Goal: Task Accomplishment & Management: Manage account settings

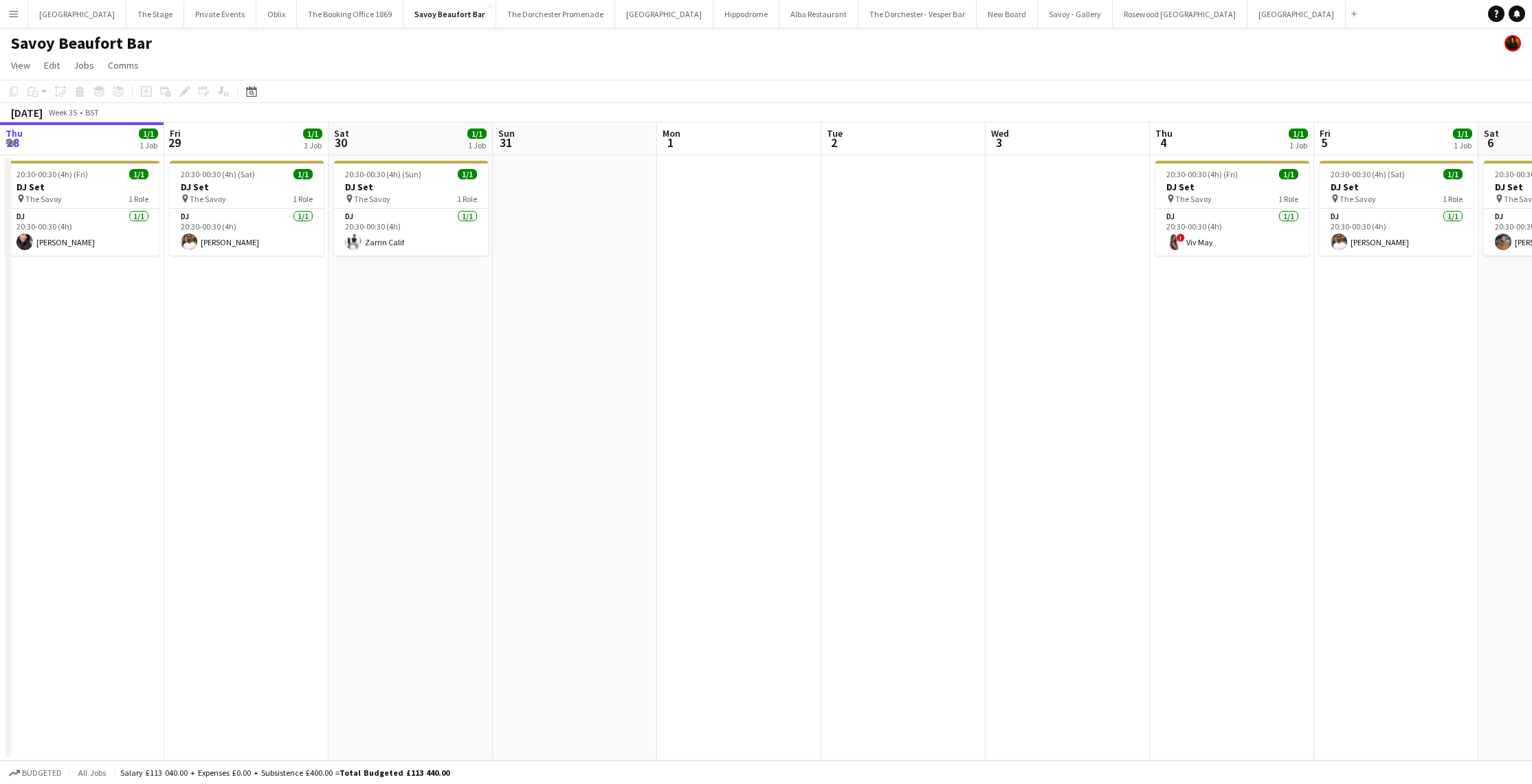
scroll to position [0, 568]
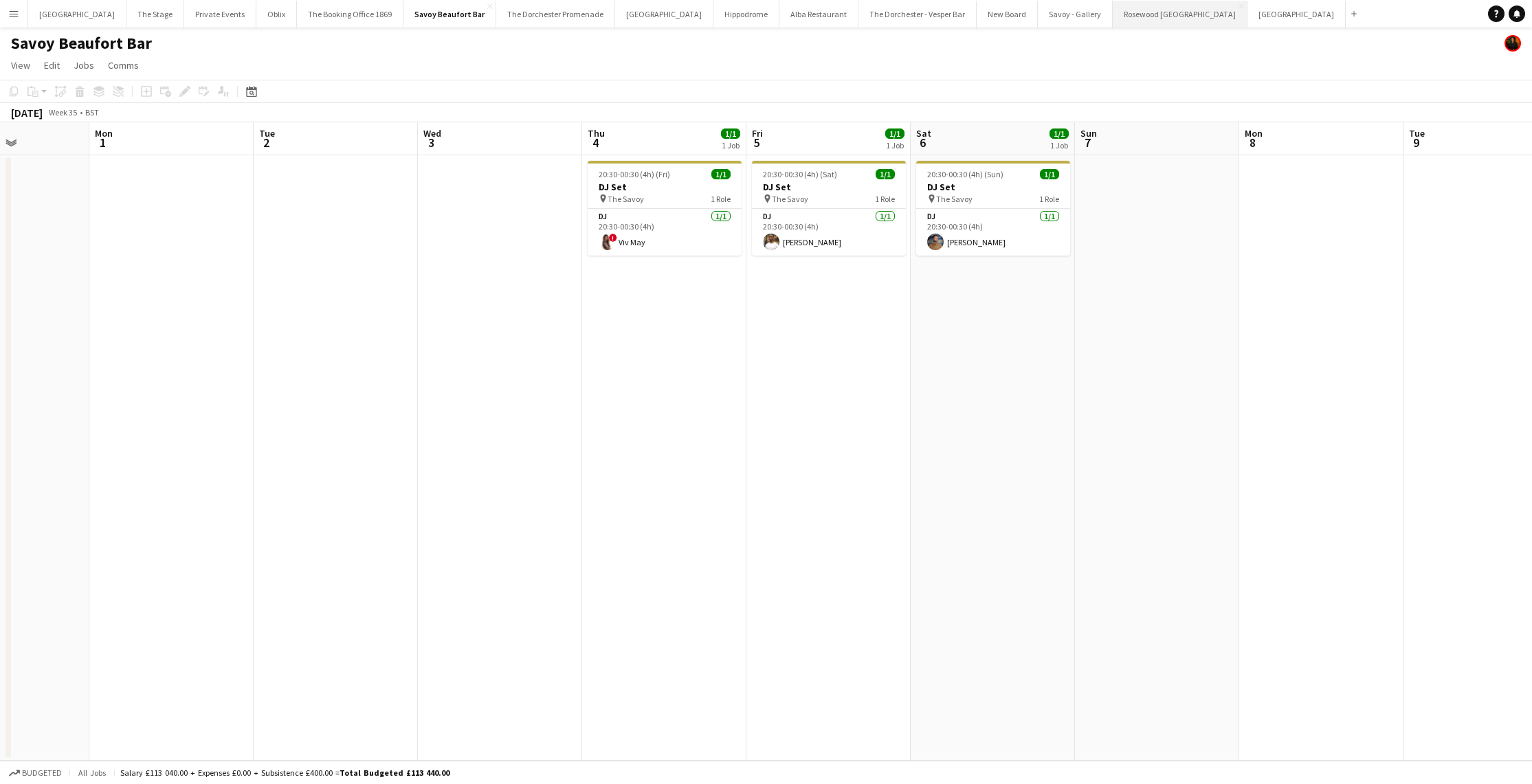
click at [1113, 21] on button "Rosewood [GEOGRAPHIC_DATA] Close" at bounding box center [1180, 14] width 134 height 27
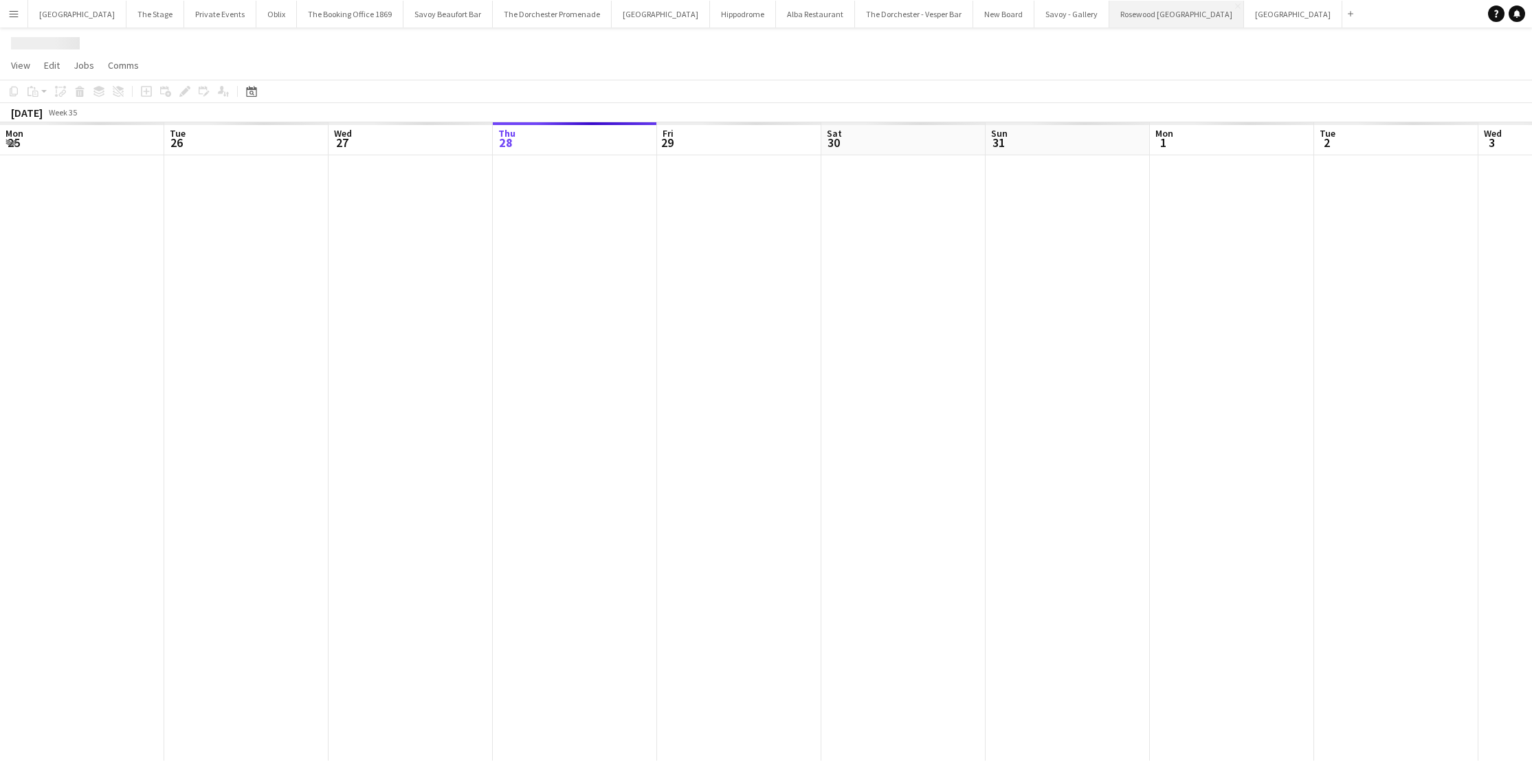
scroll to position [0, 329]
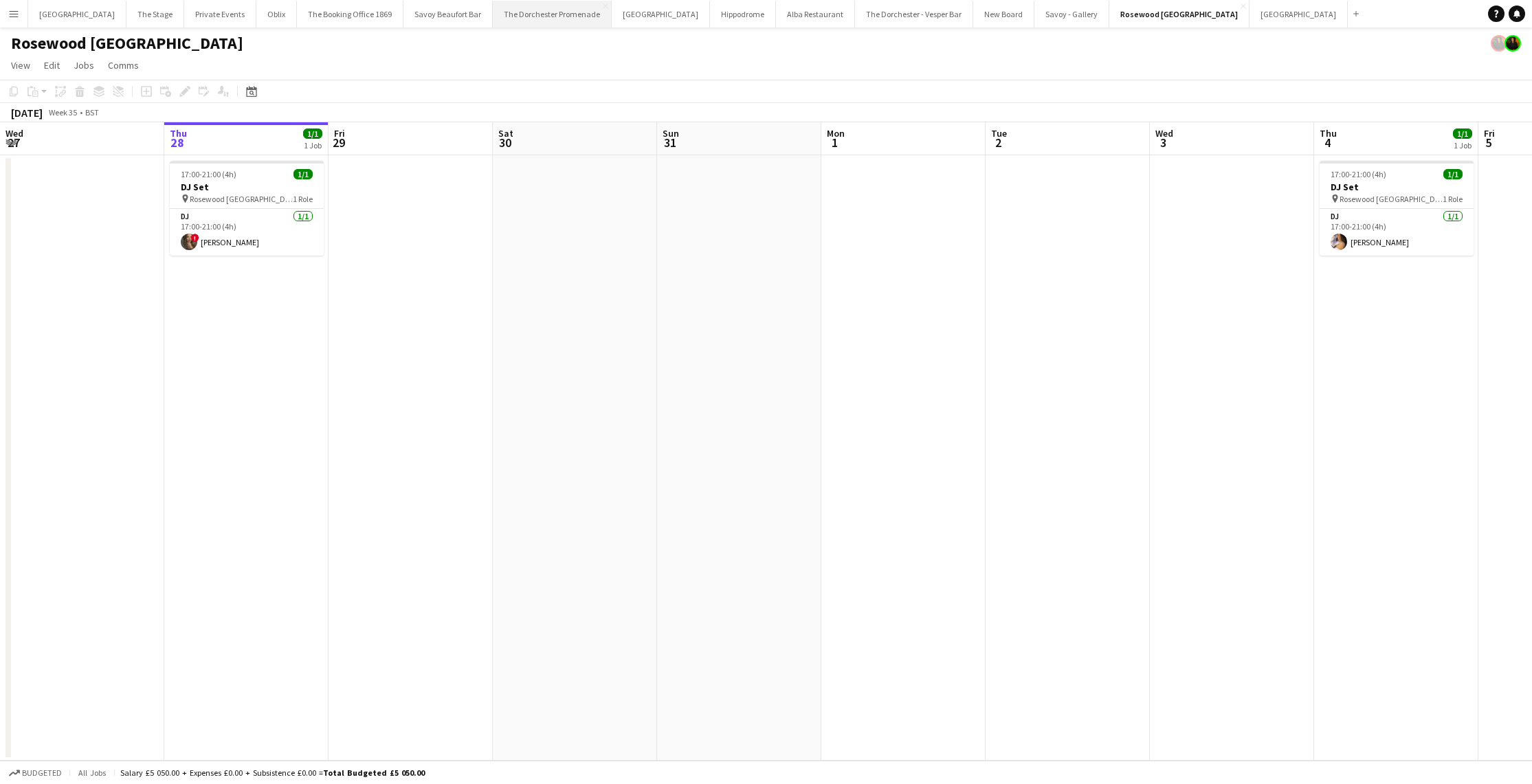
click at [555, 17] on button "The Dorchester Promenade Close" at bounding box center [553, 14] width 119 height 27
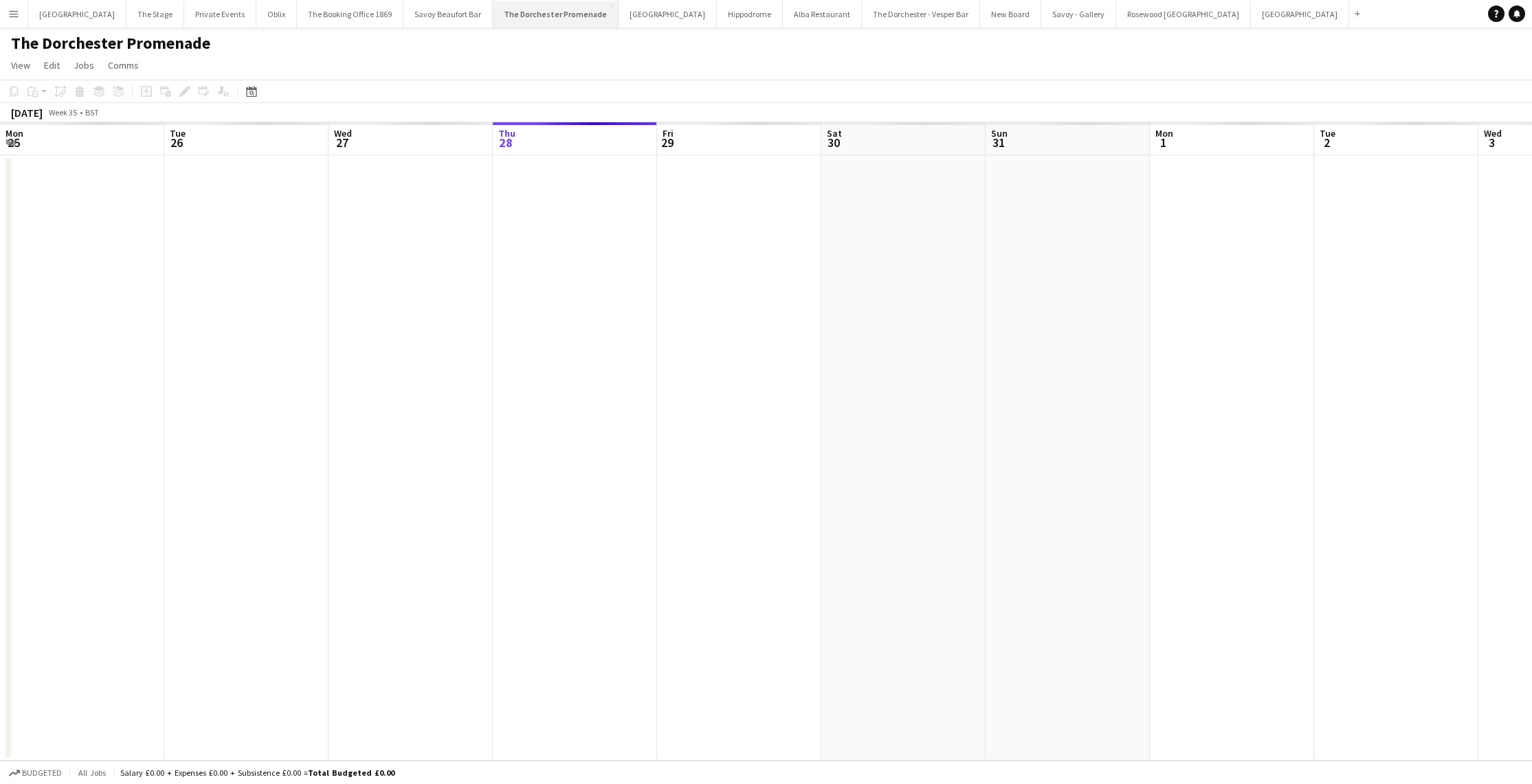
scroll to position [0, 329]
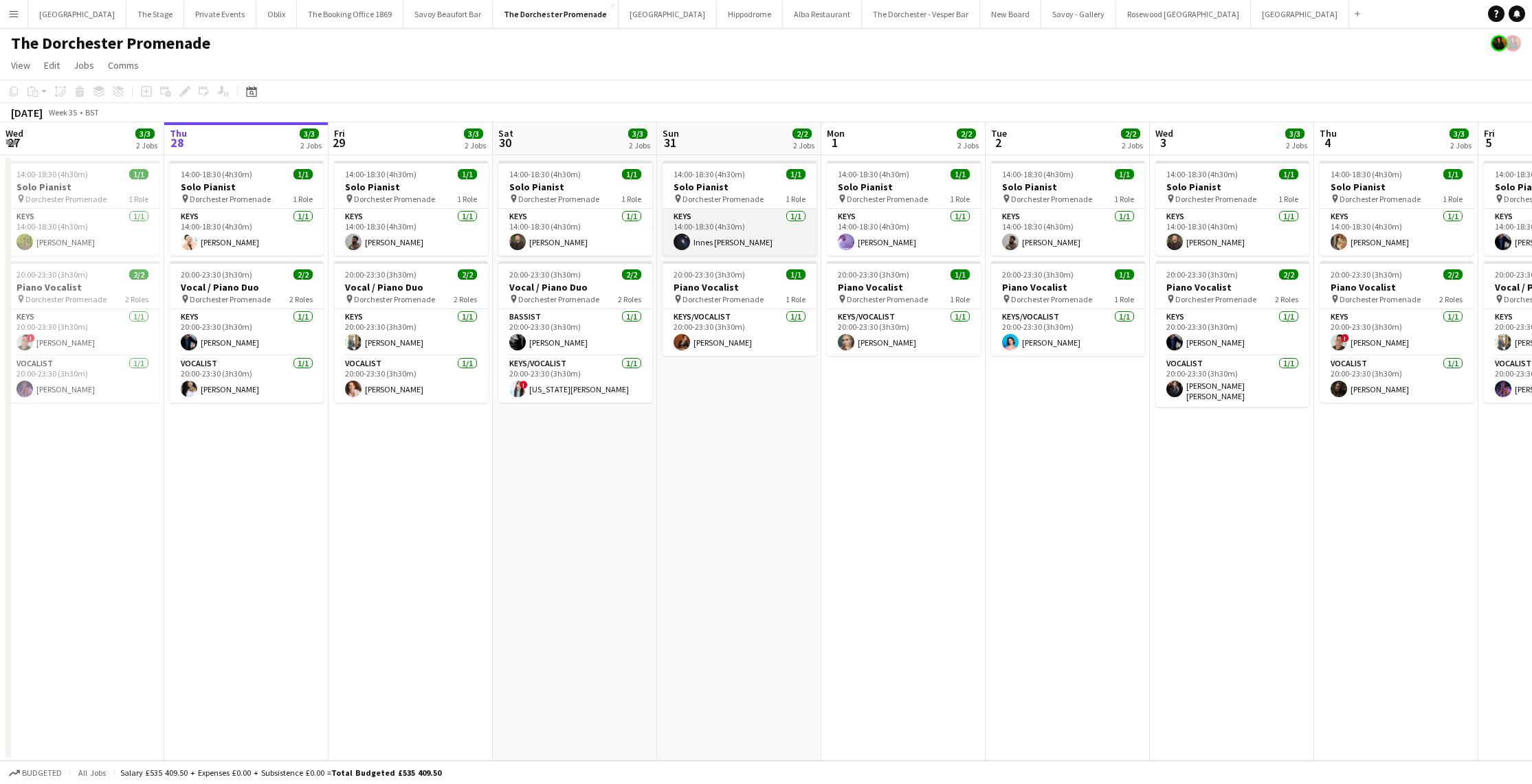
click at [714, 241] on app-card-role "Keys [DATE] 14:00-18:30 (4h30m) Innes [PERSON_NAME]" at bounding box center [740, 233] width 154 height 47
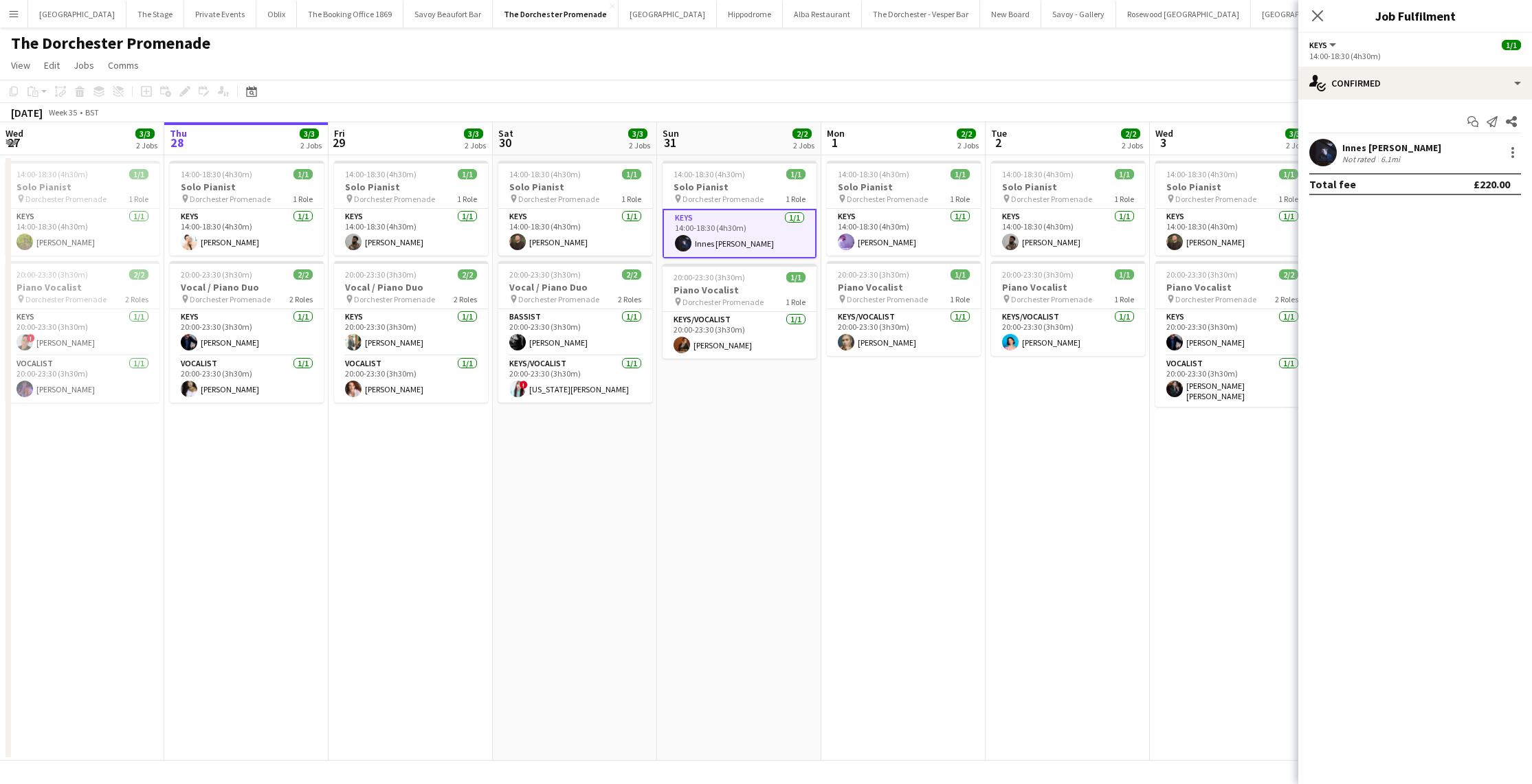
click at [1344, 103] on div "Start chat Send notification Share Innes [PERSON_NAME] Not rated 6.1mi Total fe…" at bounding box center [1415, 153] width 234 height 107
click at [1340, 87] on div "single-neutral-actions-check-2 Confirmed" at bounding box center [1415, 82] width 234 height 33
click at [1447, 198] on div "single-neutral-actions-upload Available" at bounding box center [1461, 197] width 136 height 28
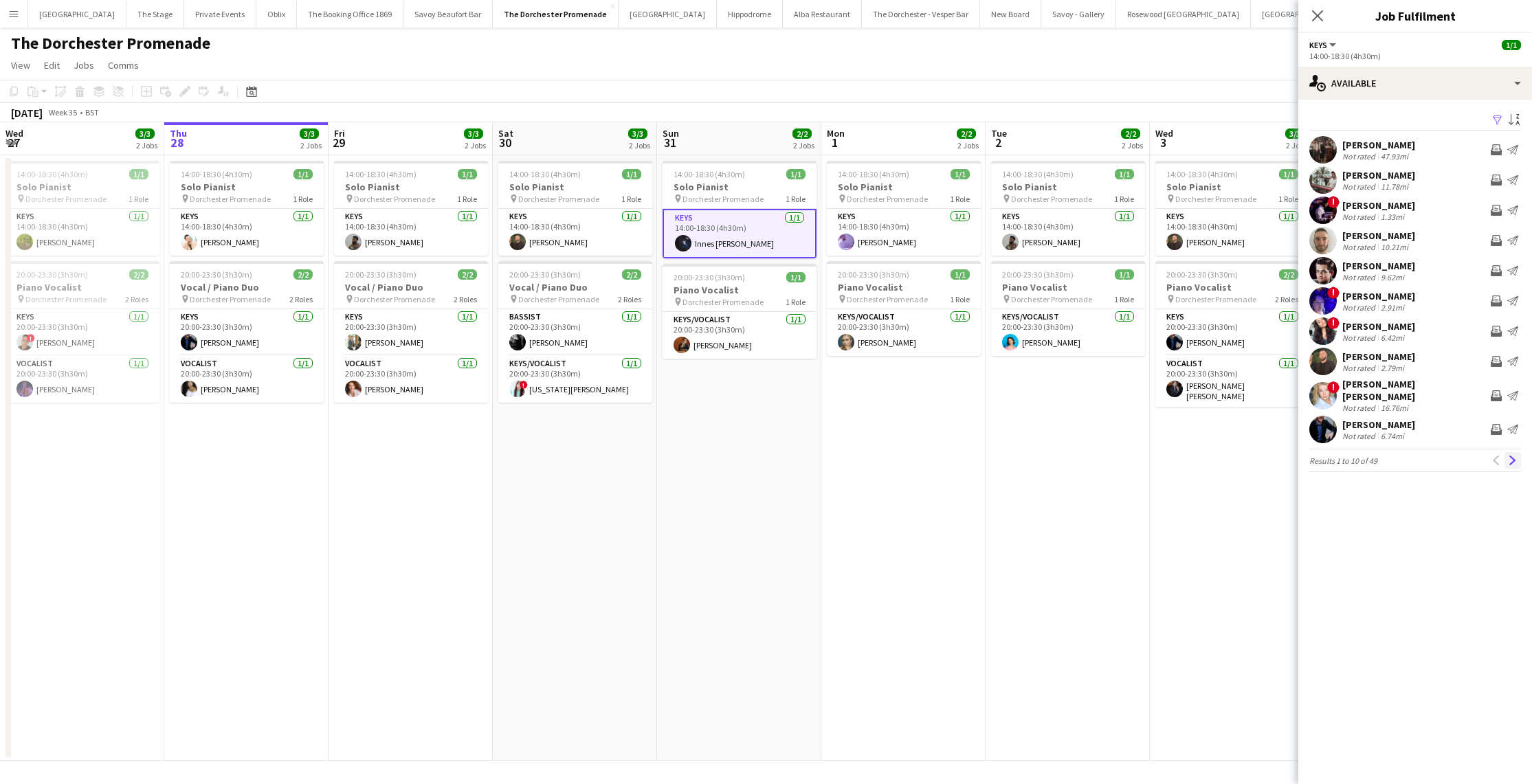
click at [1511, 458] on button "Next" at bounding box center [1514, 460] width 17 height 17
click at [1517, 458] on button "Next" at bounding box center [1514, 453] width 17 height 17
click at [1517, 455] on app-icon "Next" at bounding box center [1513, 452] width 9 height 9
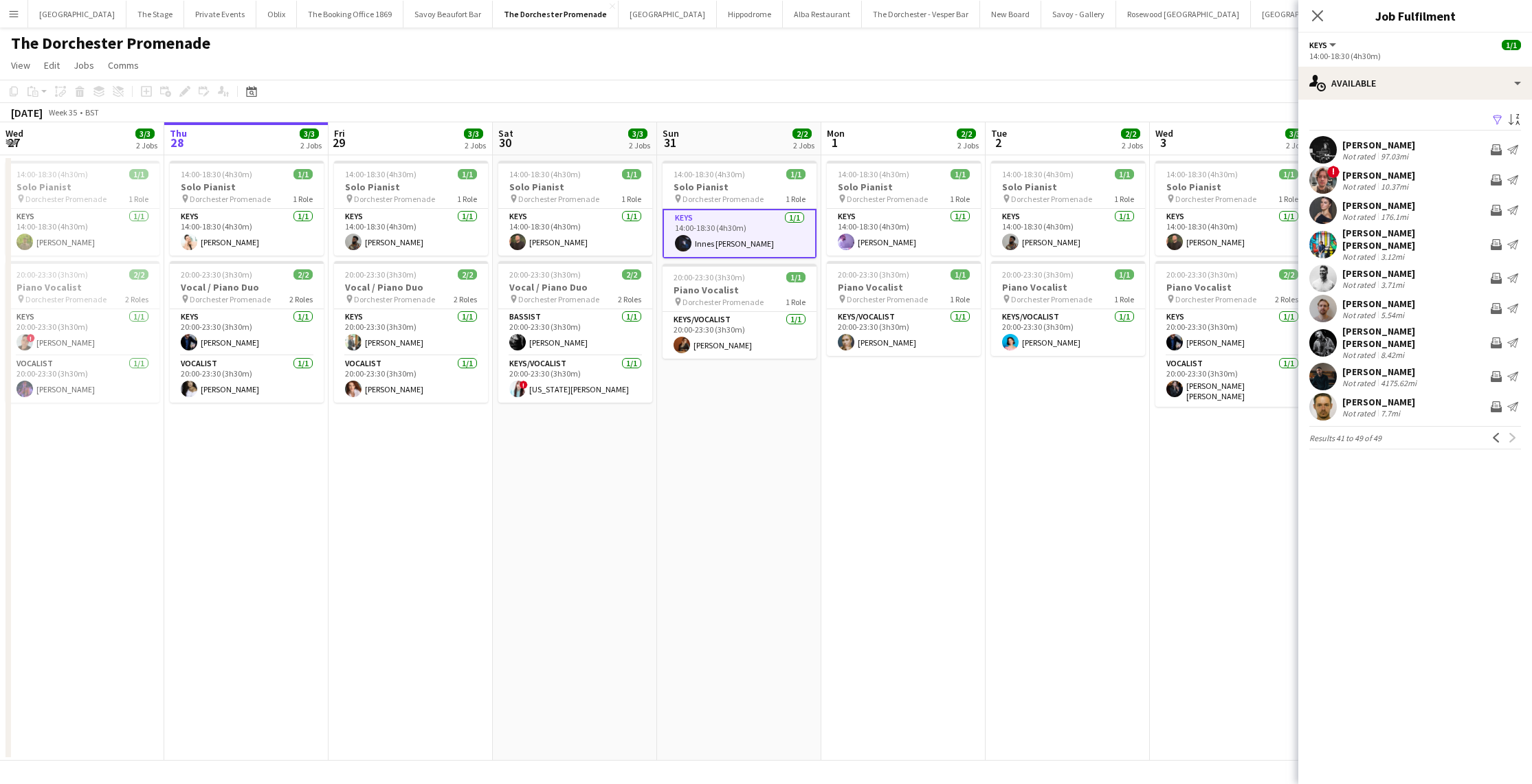
click at [1517, 455] on mat-expansion-panel "users Available Filter Sort asc [PERSON_NAME] Not rated 97.03mi Invite crew Sen…" at bounding box center [1415, 442] width 234 height 685
click at [1495, 429] on button "Previous" at bounding box center [1497, 438] width 17 height 17
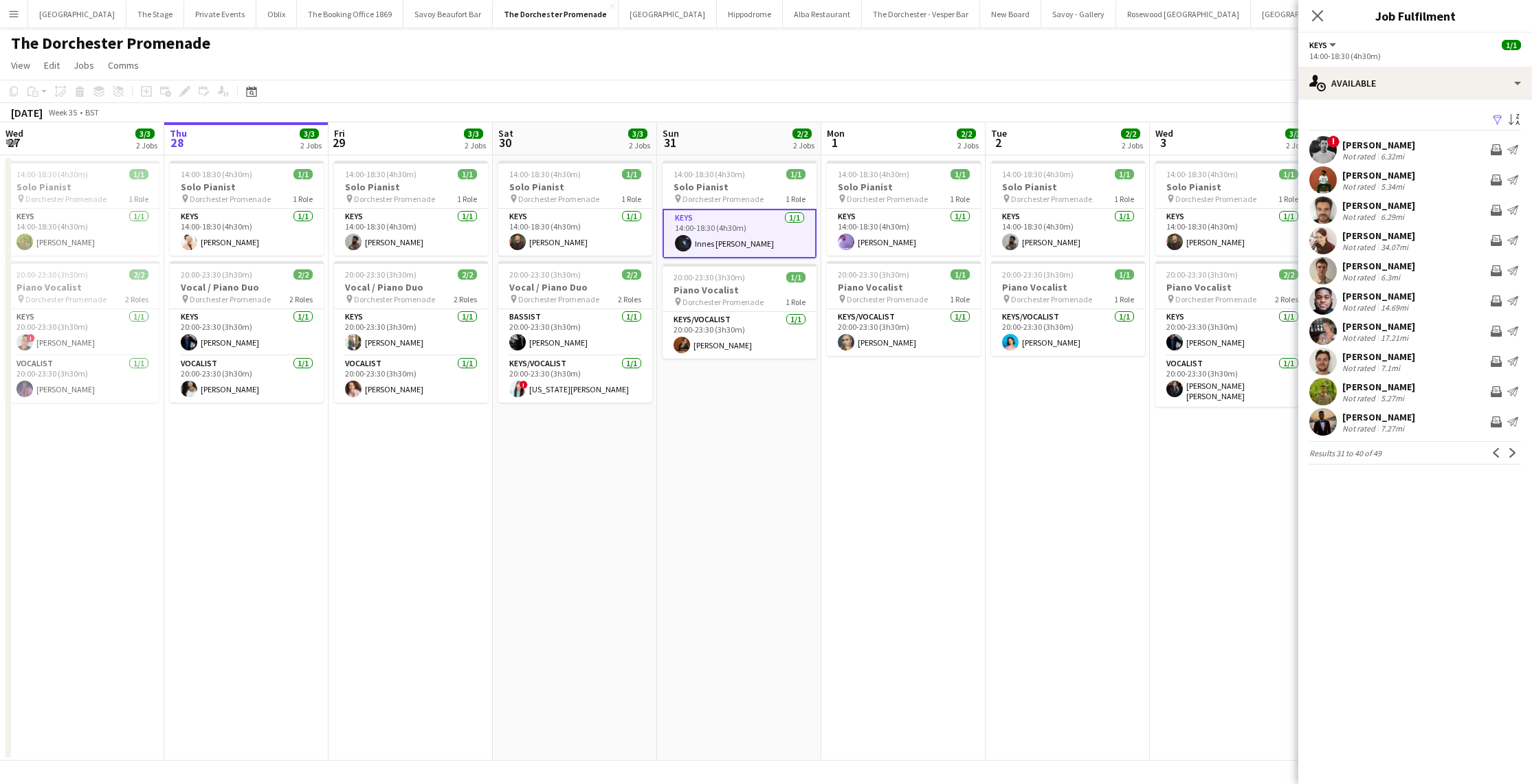
click at [1487, 453] on app-pager "Results 31 to 40 of 49 Previous Next" at bounding box center [1415, 453] width 212 height 24
click at [1490, 455] on button "Previous" at bounding box center [1497, 453] width 17 height 17
click at [1490, 454] on button "Previous" at bounding box center [1497, 453] width 17 height 17
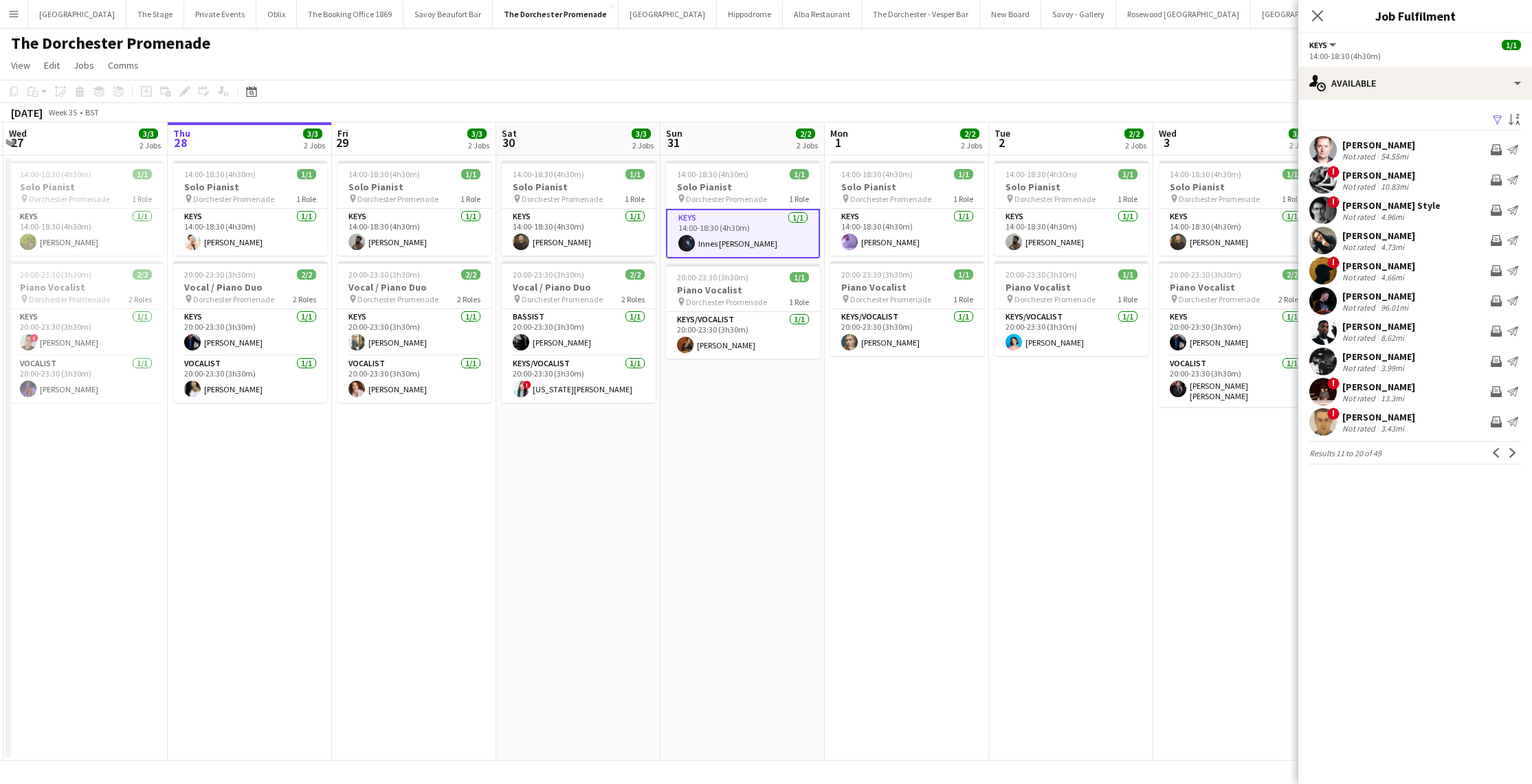
scroll to position [0, 490]
click at [28, 8] on div "[GEOGRAPHIC_DATA] Close The Stage Close Private Events Close Oblix Close The Bo…" at bounding box center [697, 13] width 1339 height 28
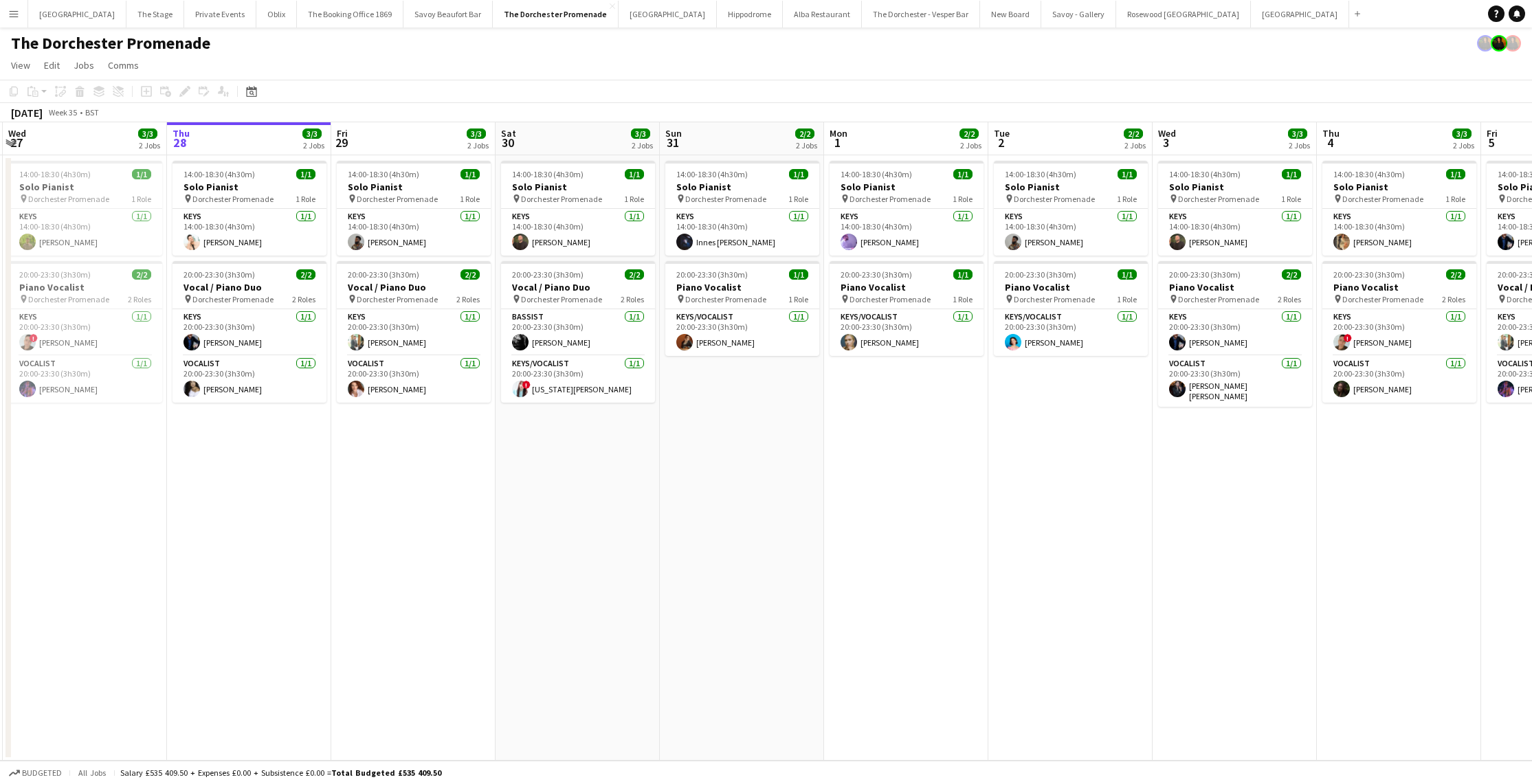
click at [21, 16] on button "Menu" at bounding box center [13, 13] width 28 height 28
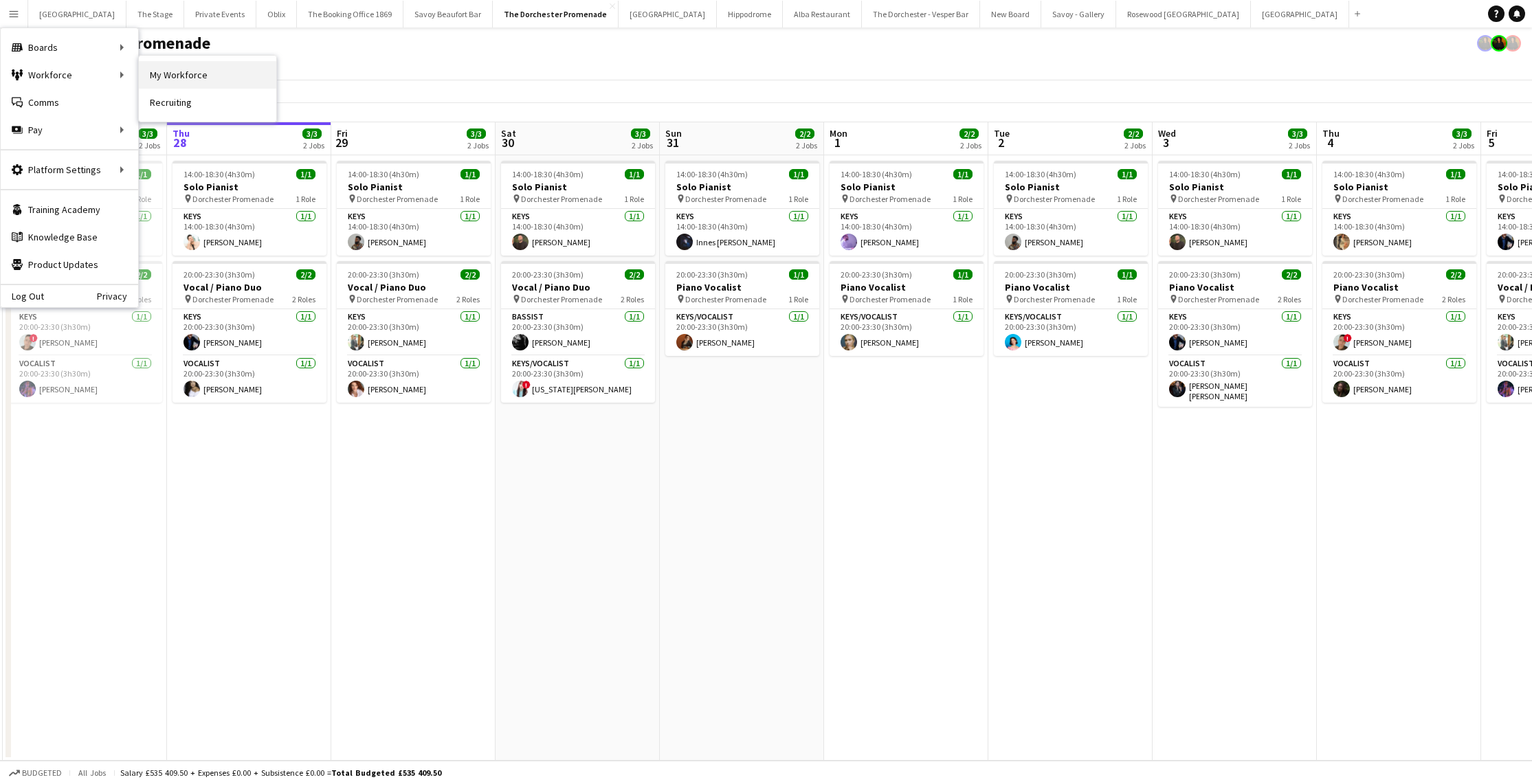
click at [186, 74] on link "My Workforce" at bounding box center [208, 75] width 138 height 28
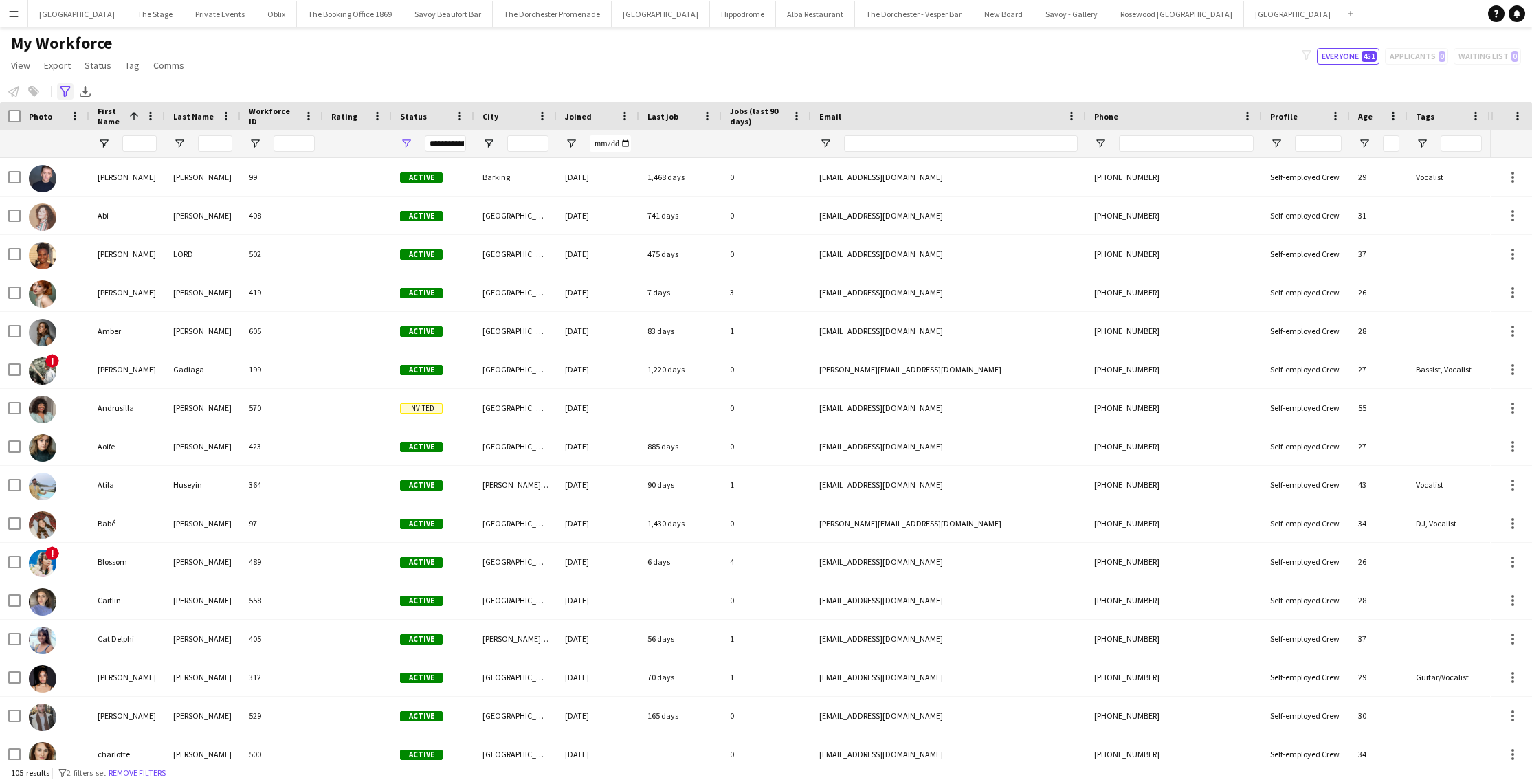
click at [66, 93] on icon "Advanced filters" at bounding box center [65, 91] width 11 height 11
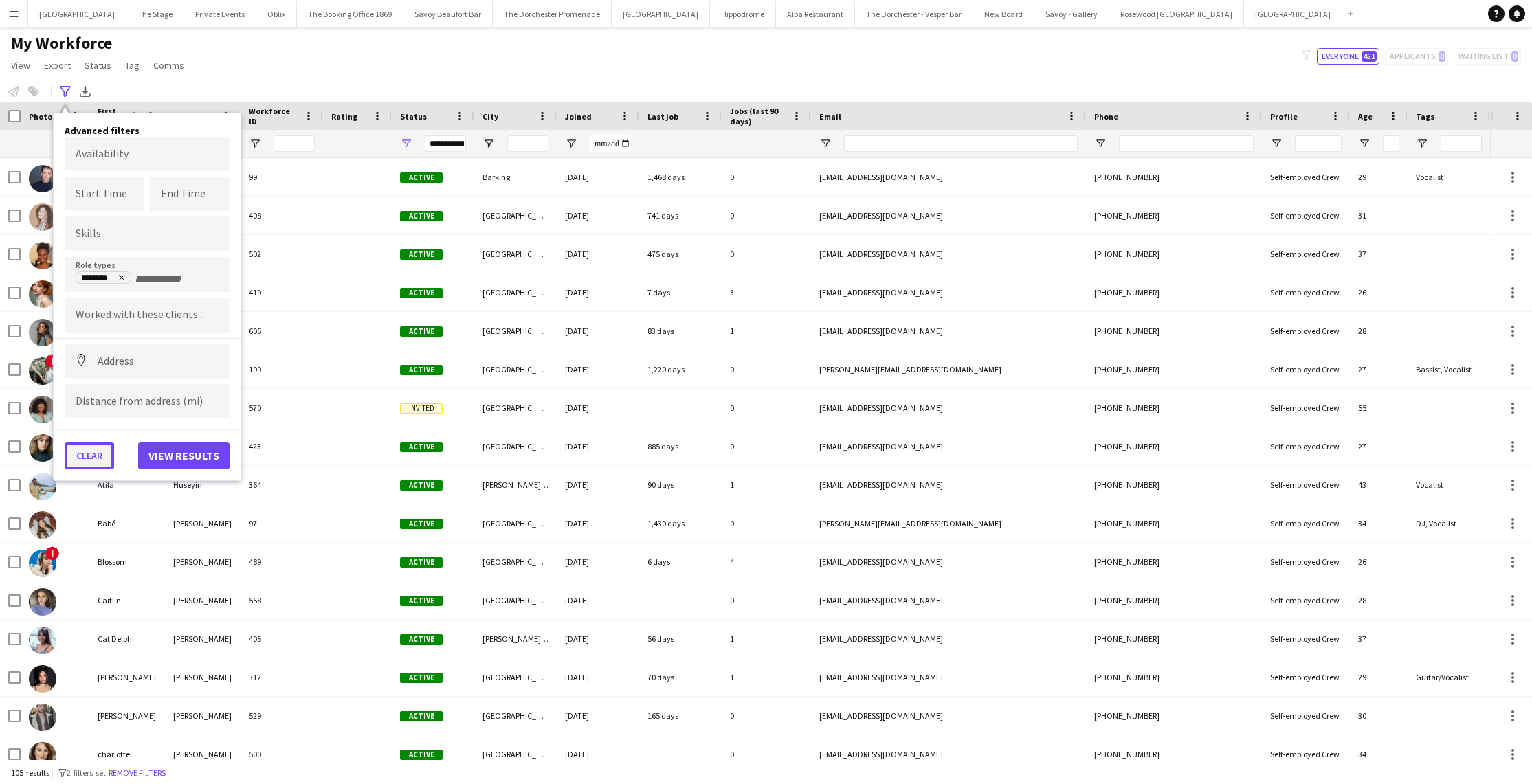
click at [98, 466] on button "Clear" at bounding box center [89, 455] width 50 height 28
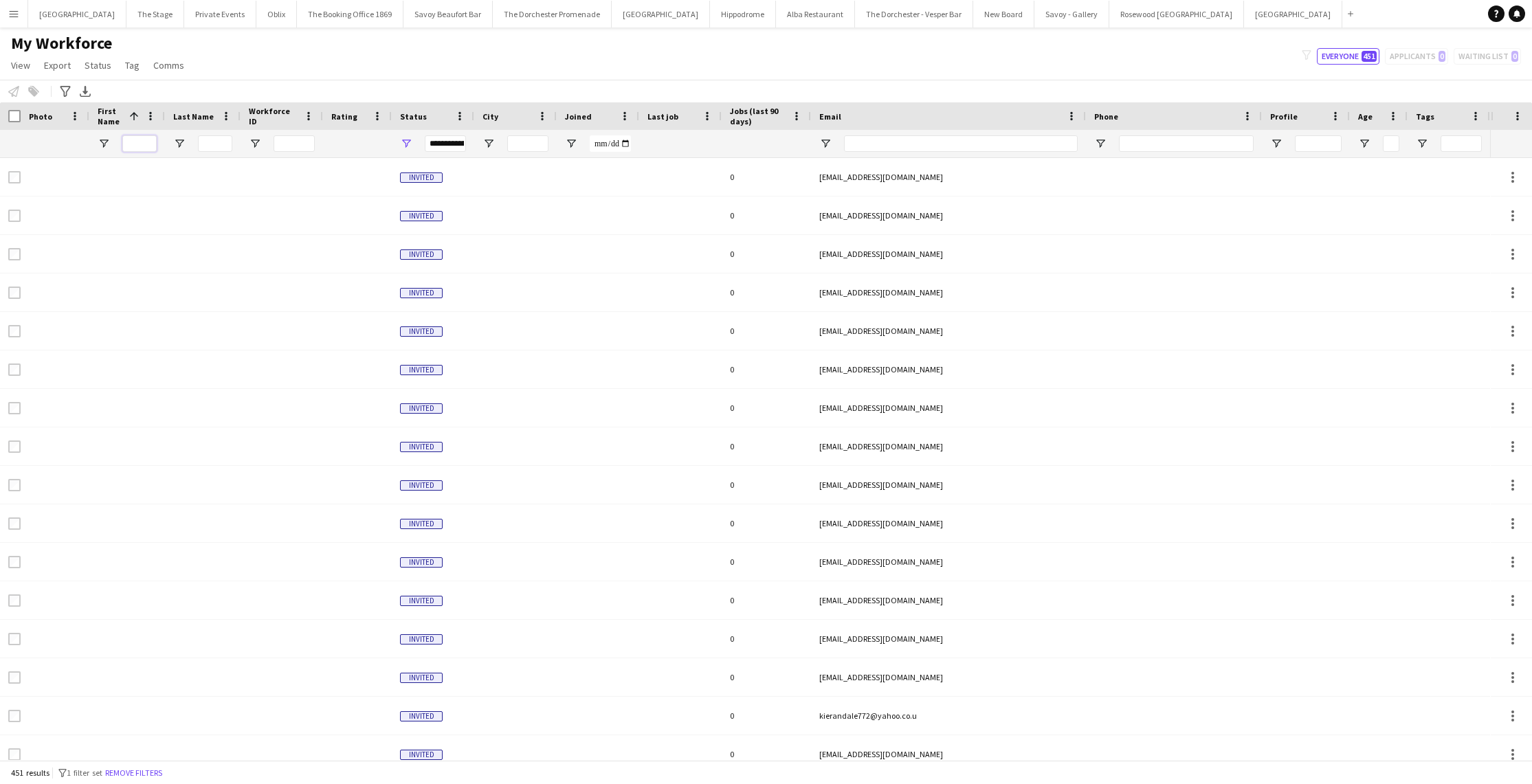
click at [134, 138] on input "First Name Filter Input" at bounding box center [140, 144] width 34 height 17
type input "*"
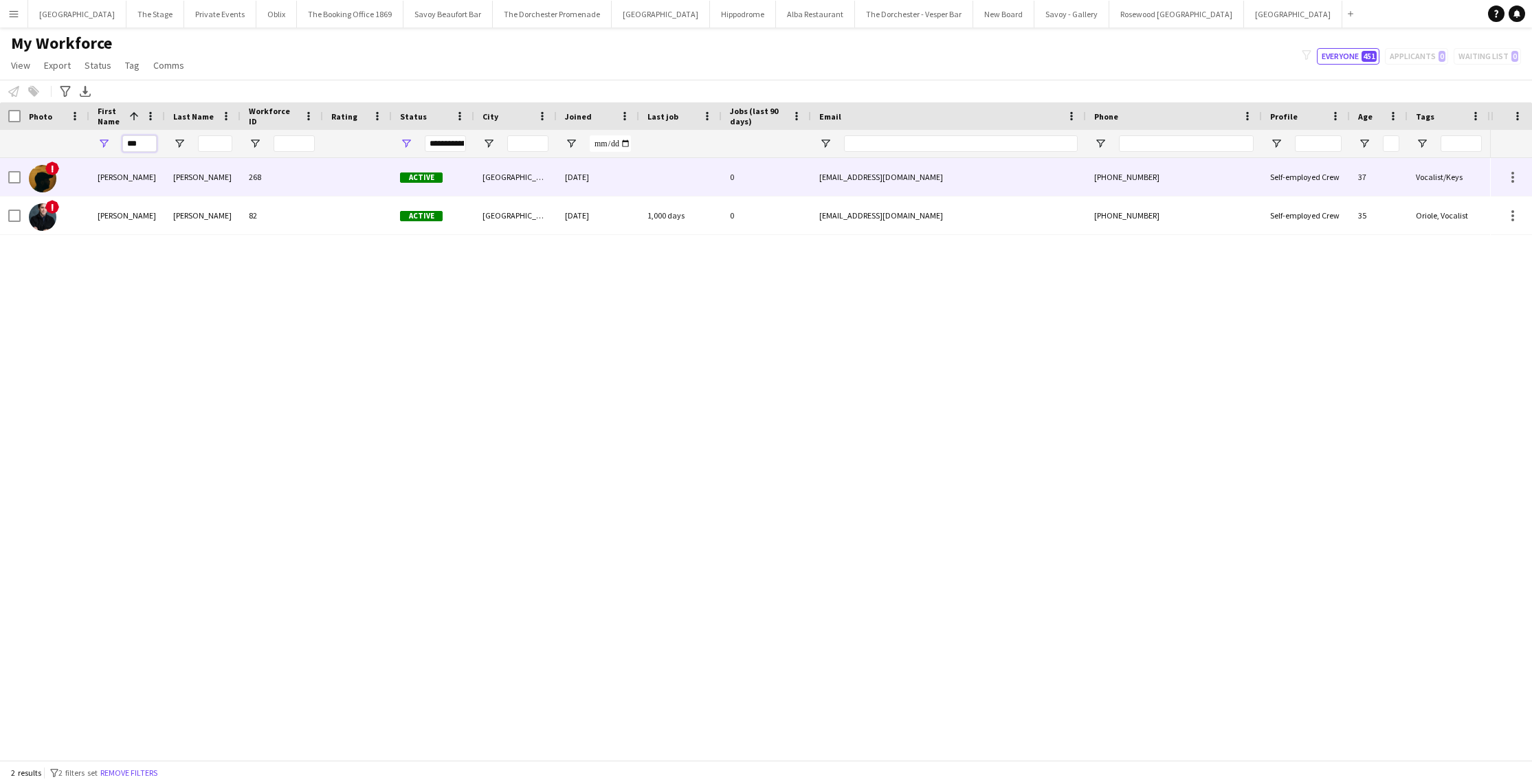
type input "***"
click at [206, 183] on div "[PERSON_NAME]" at bounding box center [203, 176] width 76 height 38
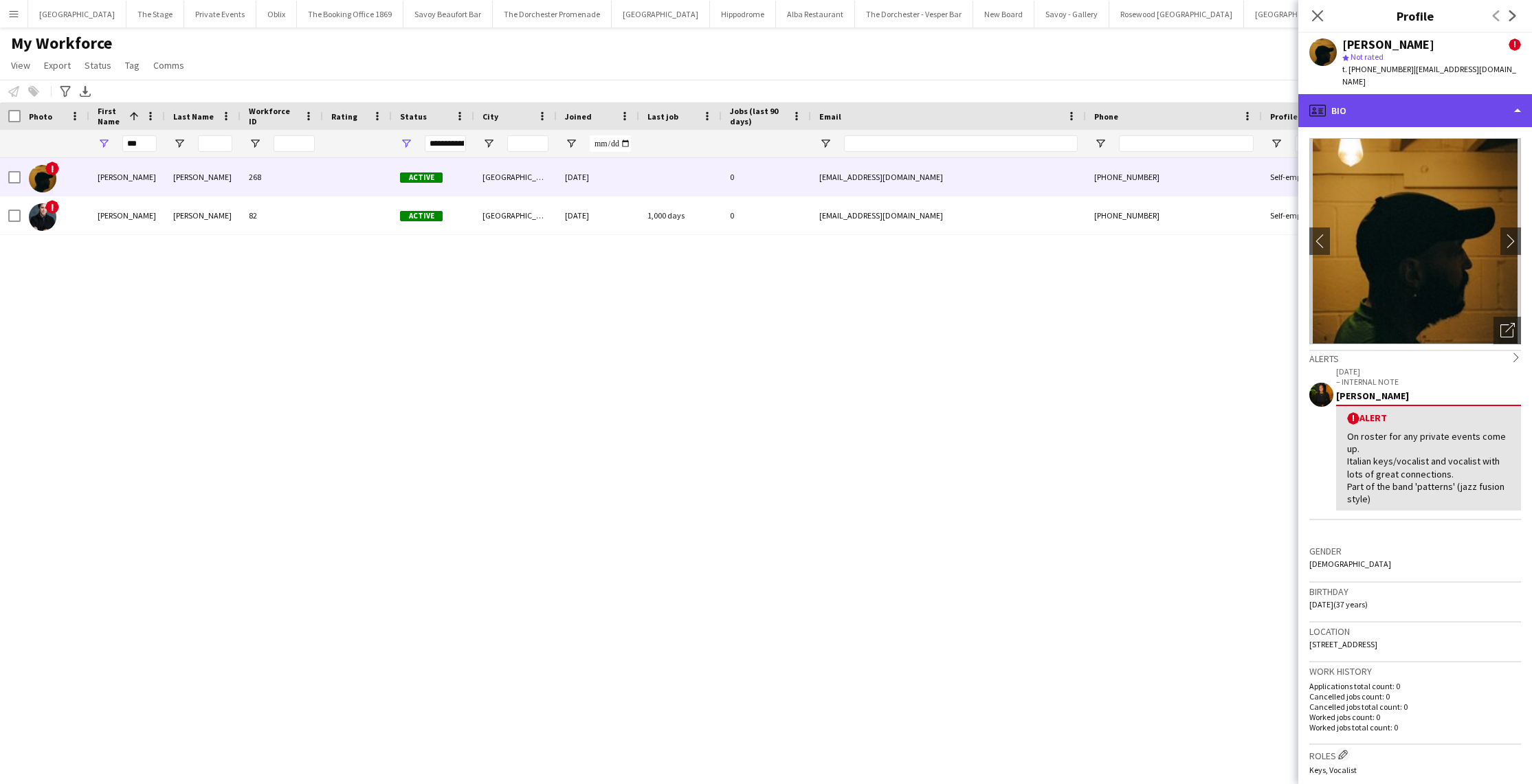
click at [1410, 94] on div "profile Bio" at bounding box center [1415, 110] width 234 height 33
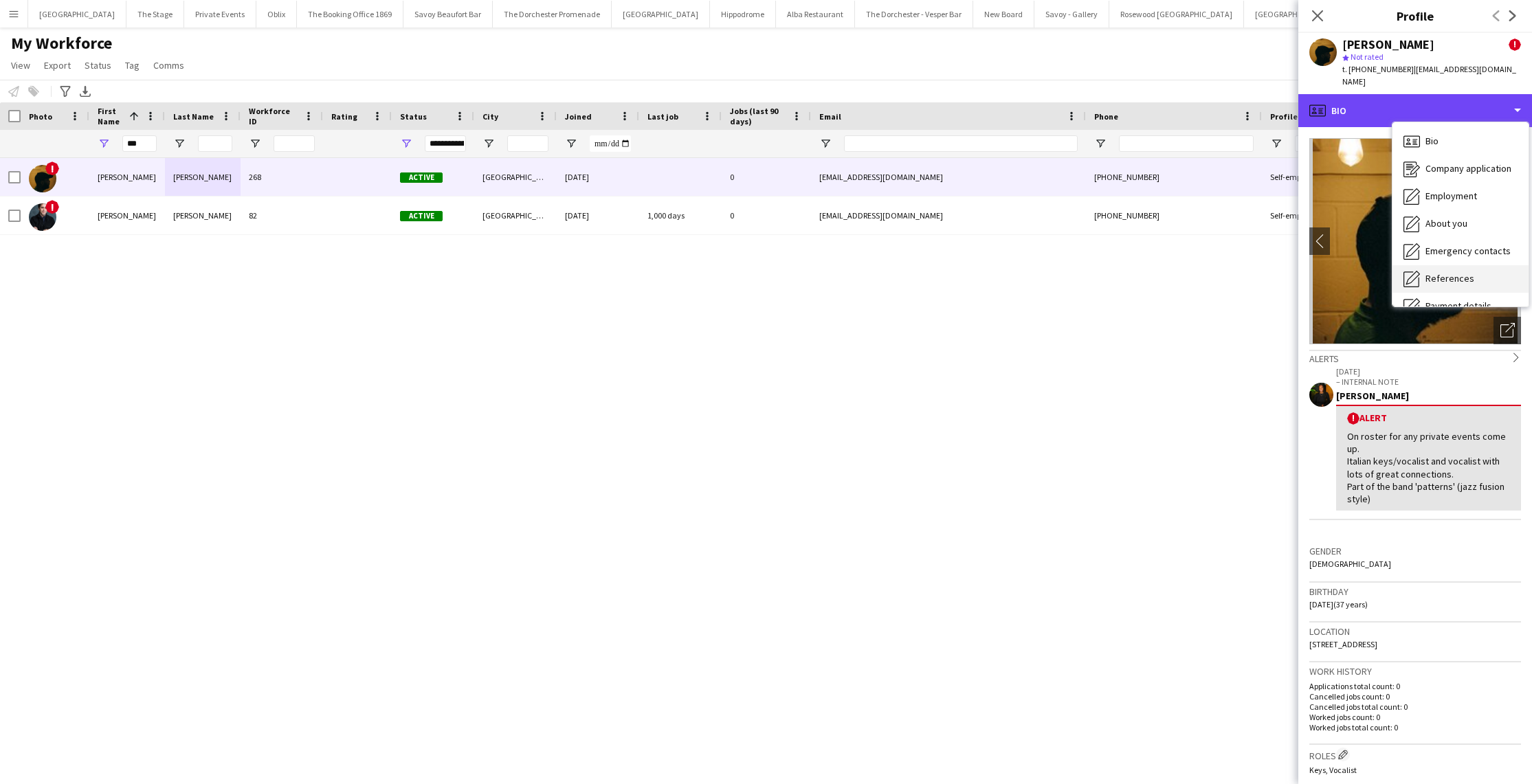
scroll to position [129, 0]
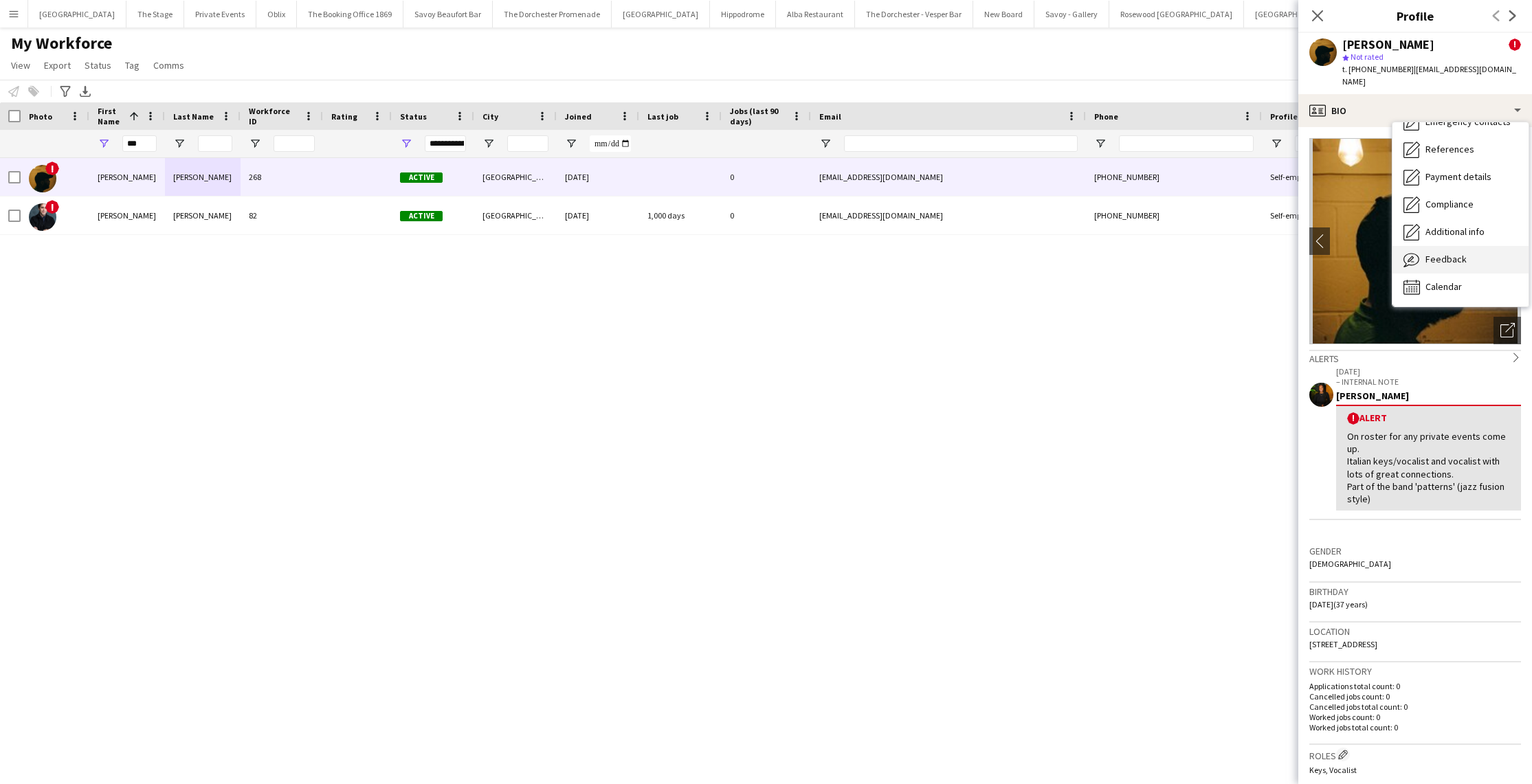
click at [1437, 255] on div "Feedback Feedback" at bounding box center [1461, 260] width 136 height 28
